Goal: Task Accomplishment & Management: Manage account settings

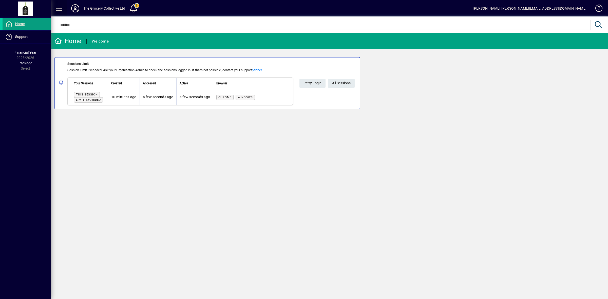
click at [61, 8] on span at bounding box center [59, 8] width 12 height 12
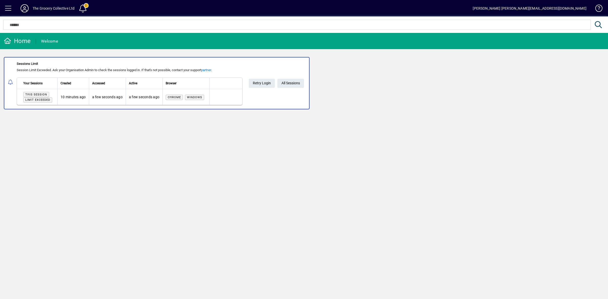
click at [11, 8] on span at bounding box center [8, 8] width 12 height 12
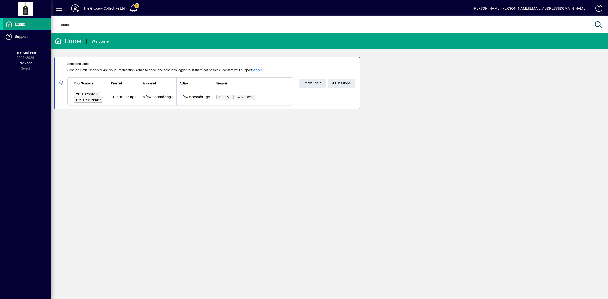
click at [76, 6] on icon at bounding box center [75, 8] width 10 height 8
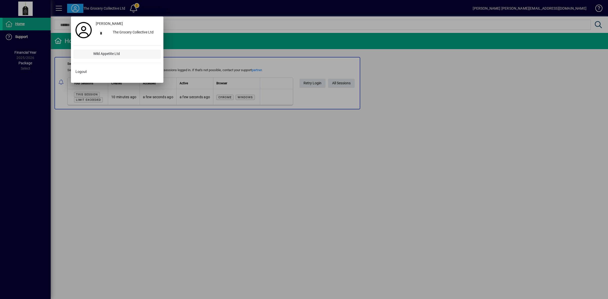
click at [112, 56] on div "Wild Appetite Ltd" at bounding box center [125, 54] width 72 height 9
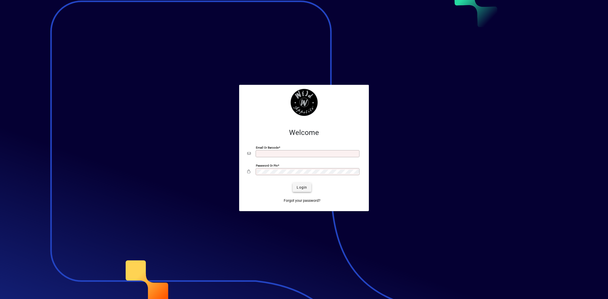
type input "**********"
click at [298, 189] on span "Login" at bounding box center [302, 187] width 10 height 5
